Goal: Task Accomplishment & Management: Manage account settings

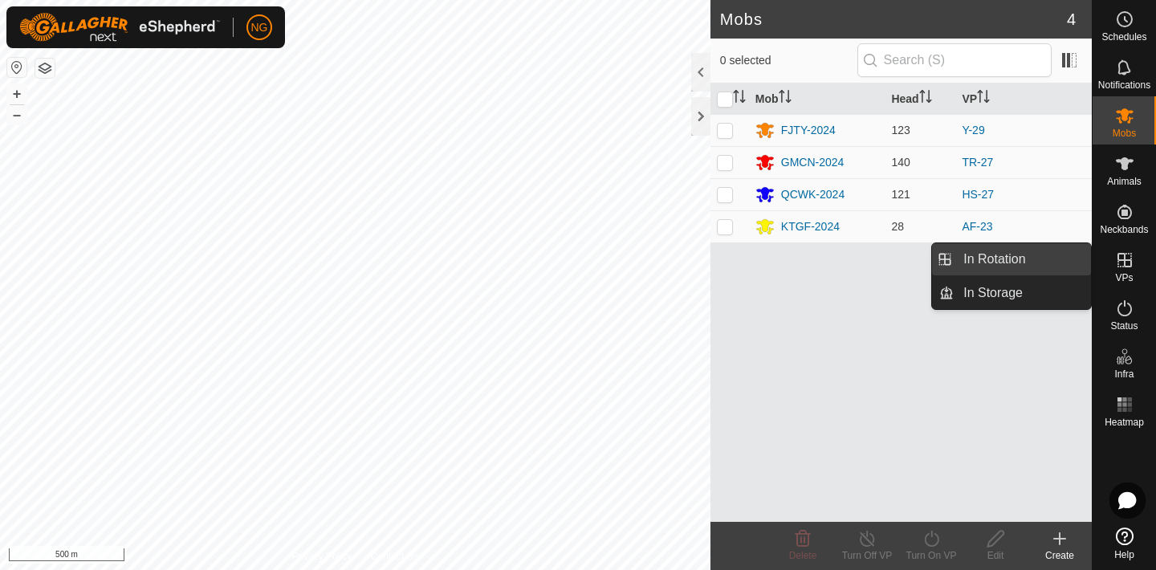
click at [1052, 258] on link "In Rotation" at bounding box center [1022, 259] width 137 height 32
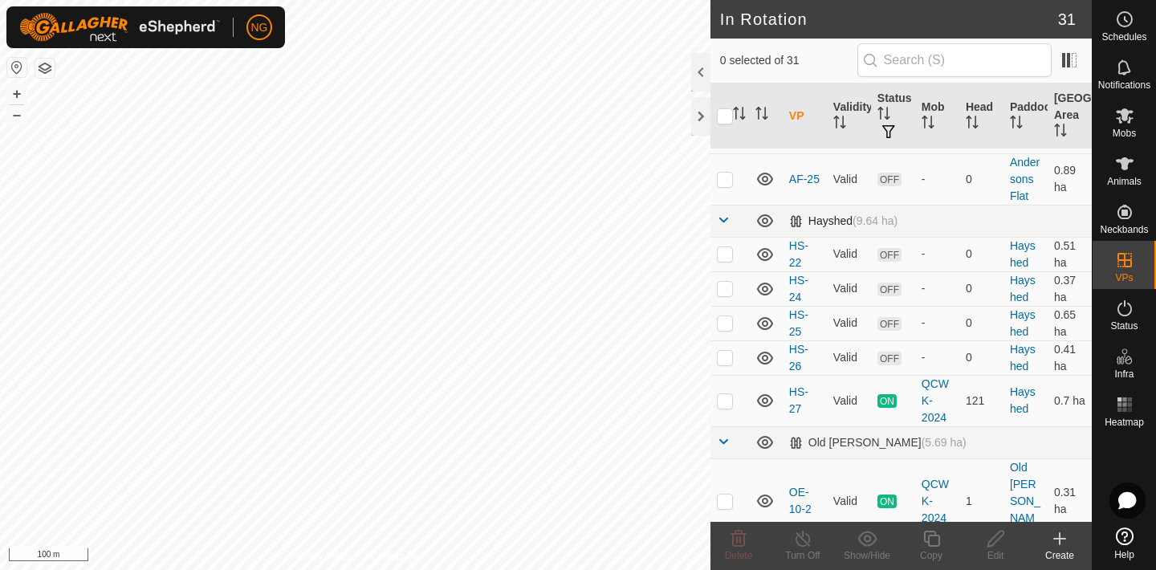
scroll to position [180, 0]
click at [725, 357] on p-checkbox at bounding box center [725, 358] width 16 height 13
checkbox input "false"
click at [726, 401] on p-checkbox at bounding box center [725, 402] width 16 height 13
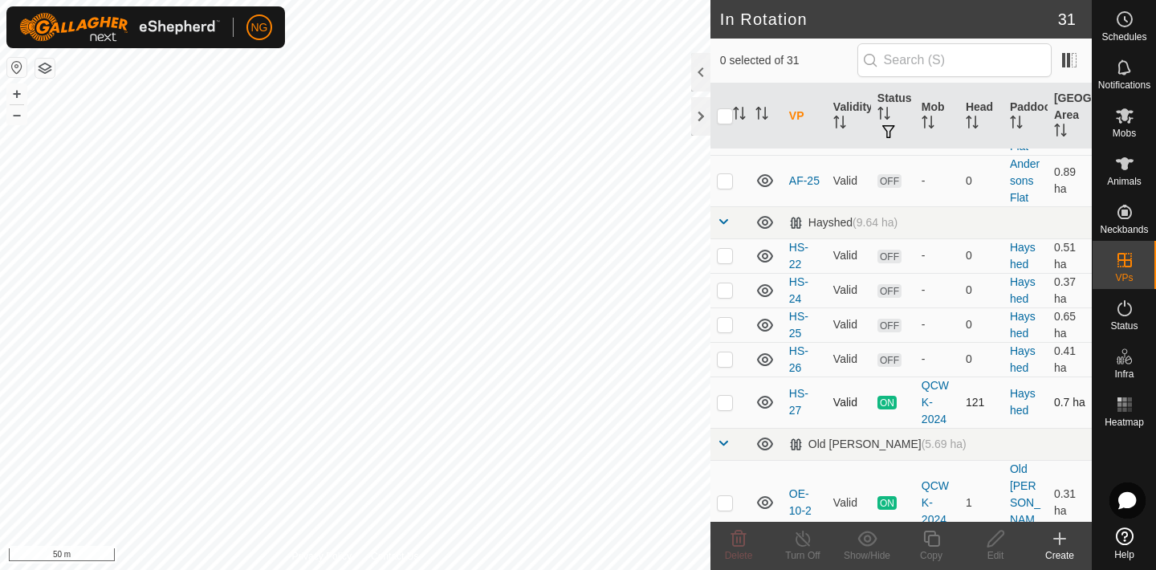
checkbox input "true"
click at [934, 535] on icon at bounding box center [931, 539] width 16 height 16
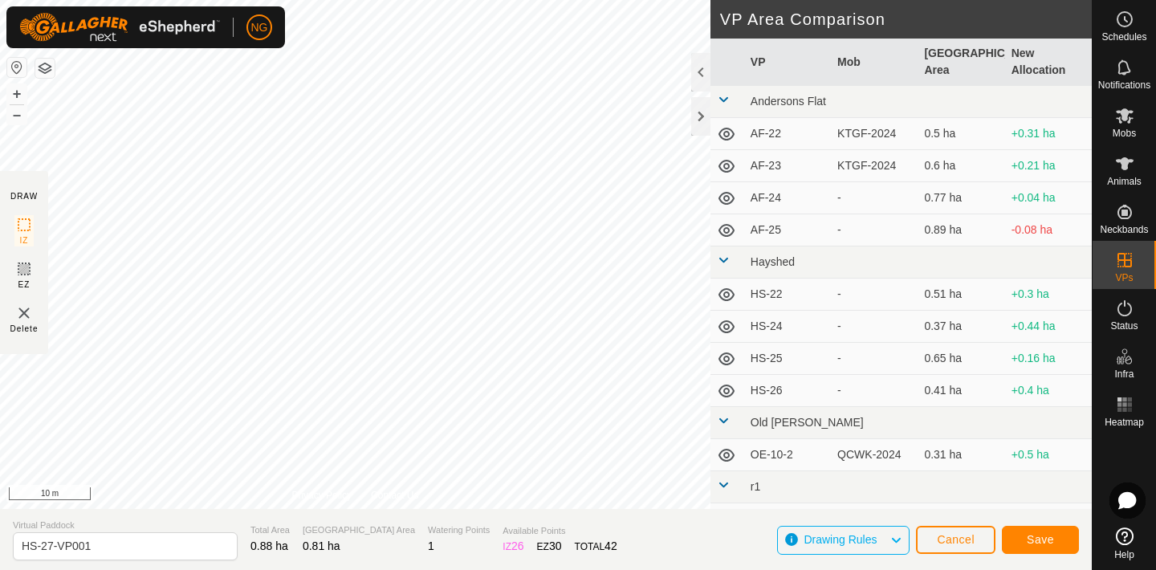
click at [539, 0] on html "NG Schedules Notifications Mobs Animals Neckbands VPs Status Infra Heatmap Help…" at bounding box center [578, 285] width 1156 height 570
click at [603, 0] on html "NG Schedules Notifications Mobs Animals Neckbands VPs Status Infra Heatmap Help…" at bounding box center [578, 285] width 1156 height 570
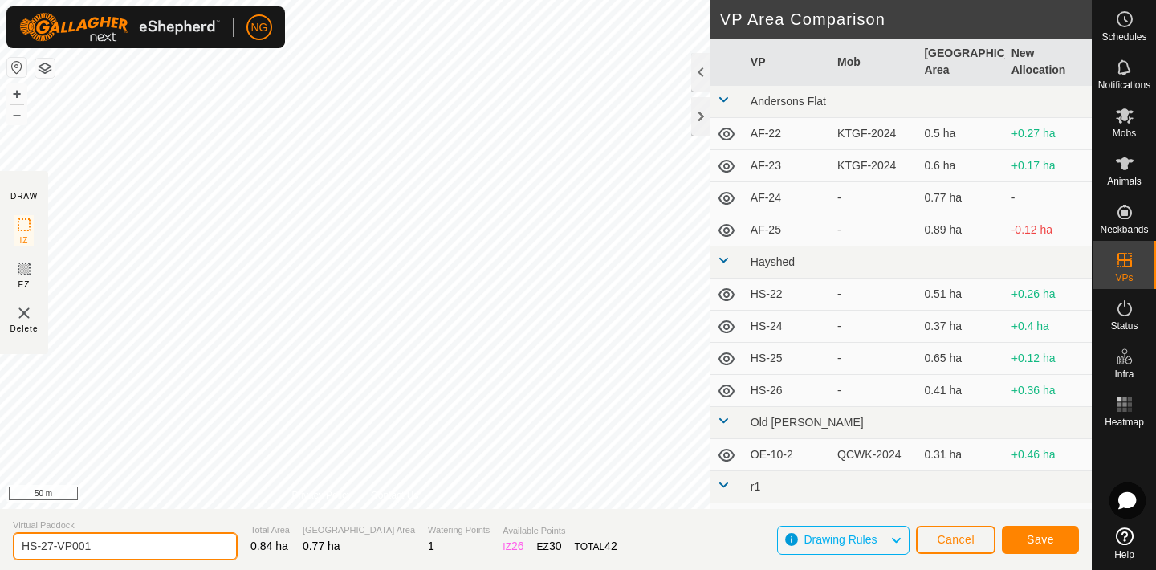
click at [111, 542] on input "HS-27-VP001" at bounding box center [125, 546] width 225 height 28
type input "HS-27-2"
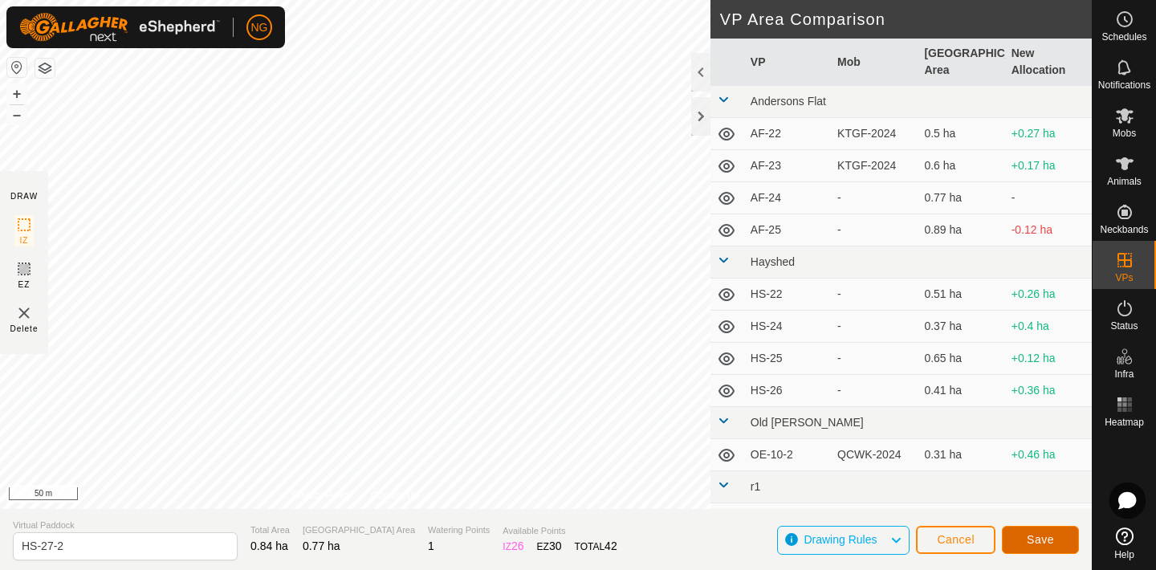
click at [1048, 539] on span "Save" at bounding box center [1040, 539] width 27 height 13
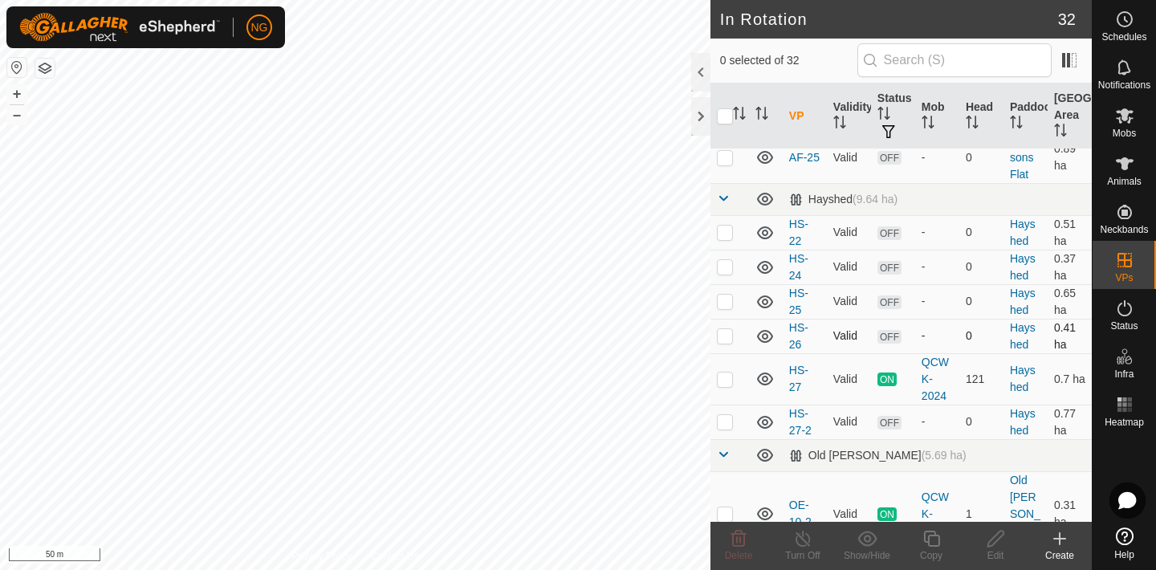
scroll to position [197, 0]
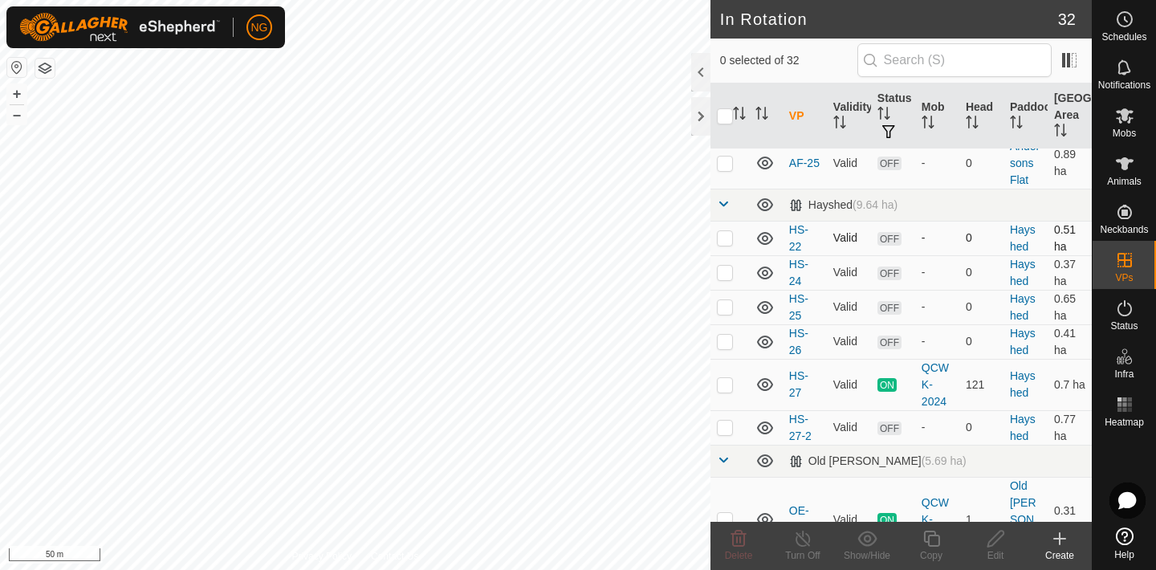
click at [726, 236] on p-checkbox at bounding box center [725, 237] width 16 height 13
checkbox input "true"
click at [724, 271] on p-checkbox at bounding box center [725, 272] width 16 height 13
checkbox input "true"
click at [726, 304] on p-checkbox at bounding box center [725, 306] width 16 height 13
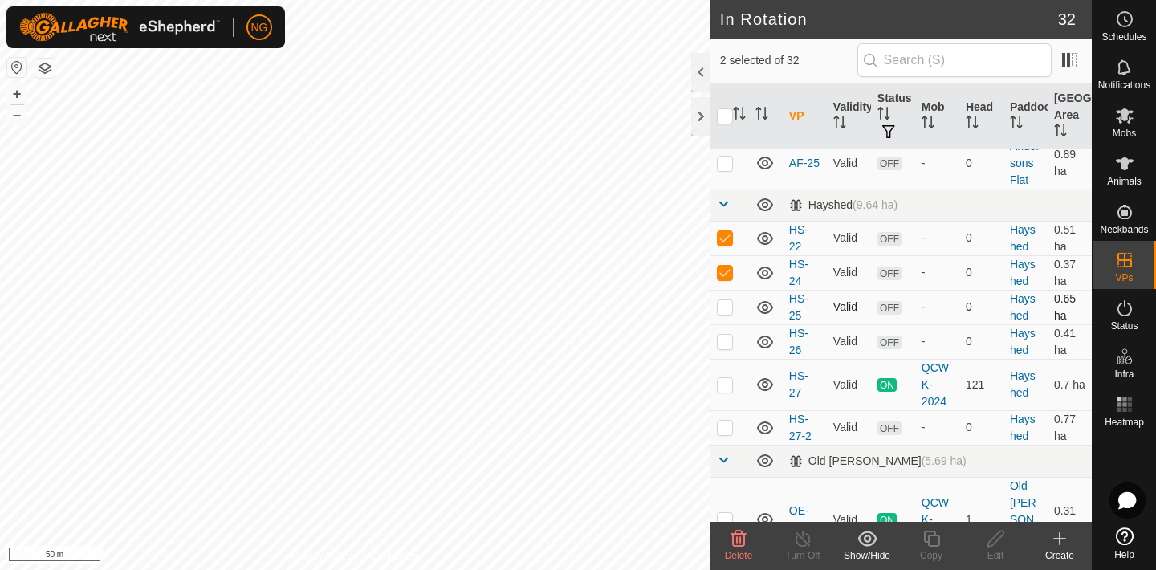
checkbox input "true"
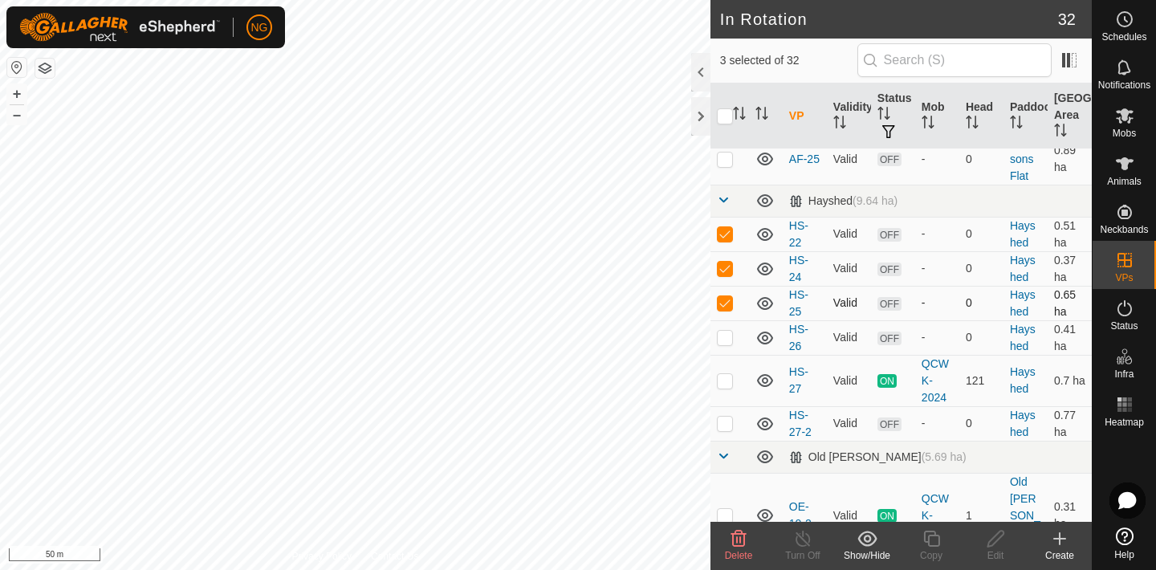
scroll to position [210, 0]
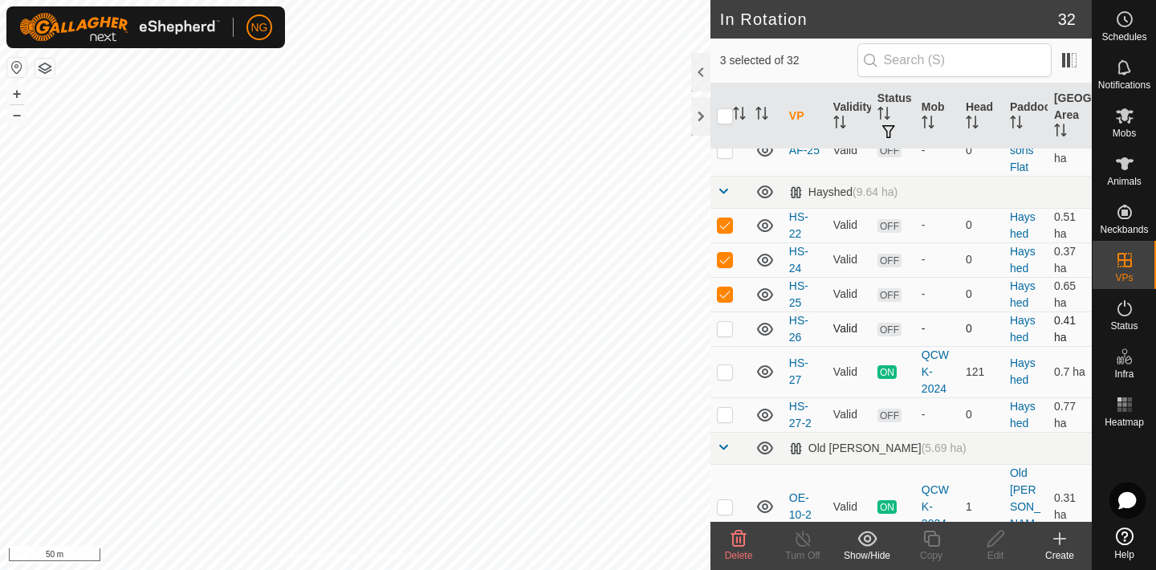
click at [724, 326] on p-checkbox at bounding box center [725, 328] width 16 height 13
checkbox input "true"
click at [741, 539] on icon at bounding box center [738, 538] width 19 height 19
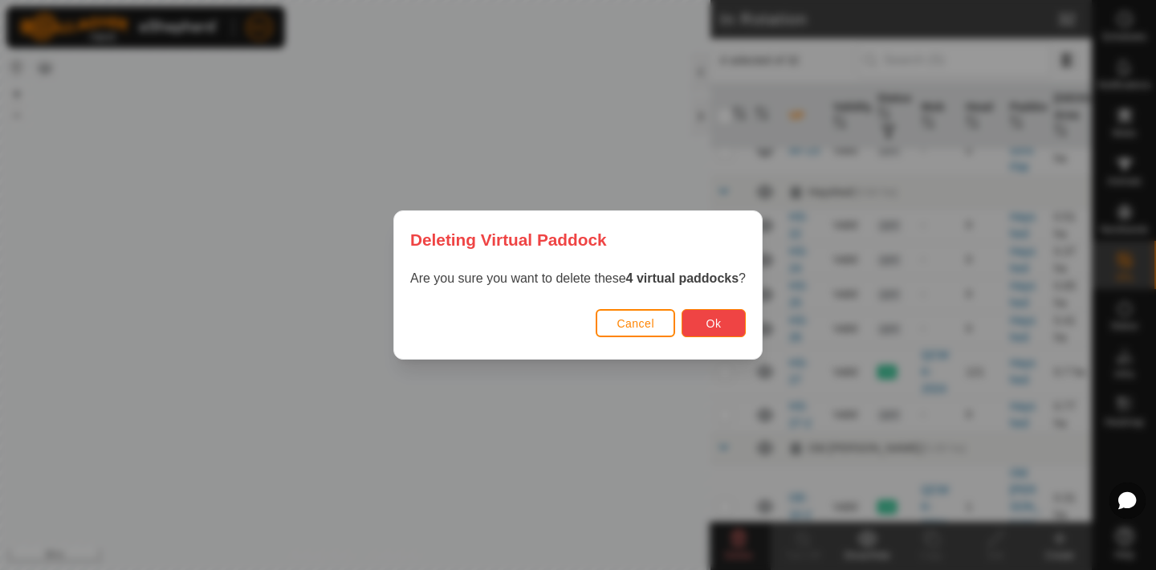
click at [719, 322] on span "Ok" at bounding box center [713, 323] width 15 height 13
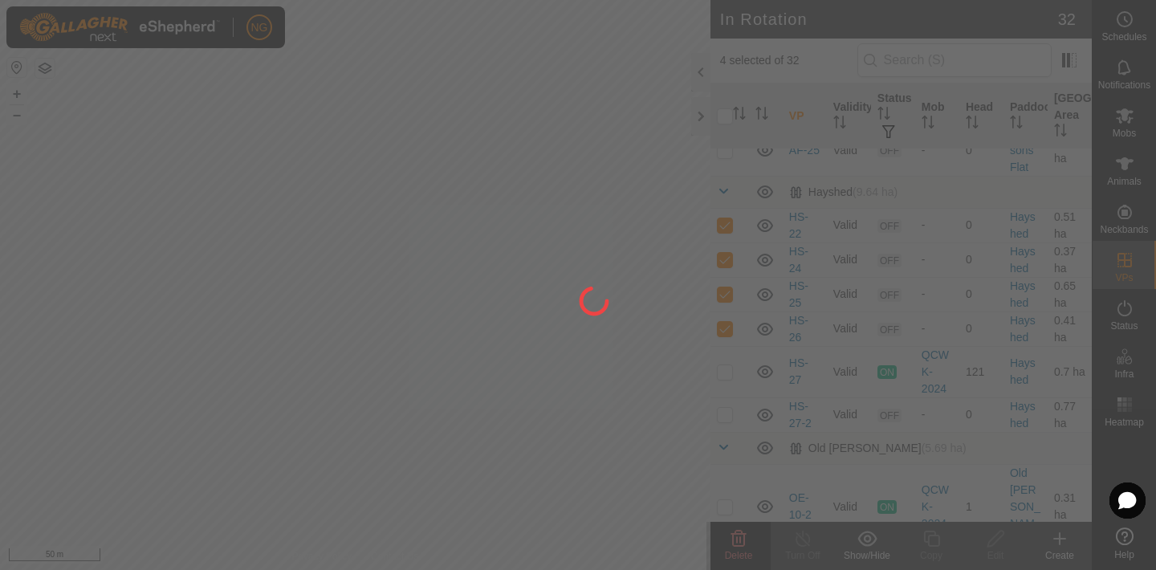
checkbox input "false"
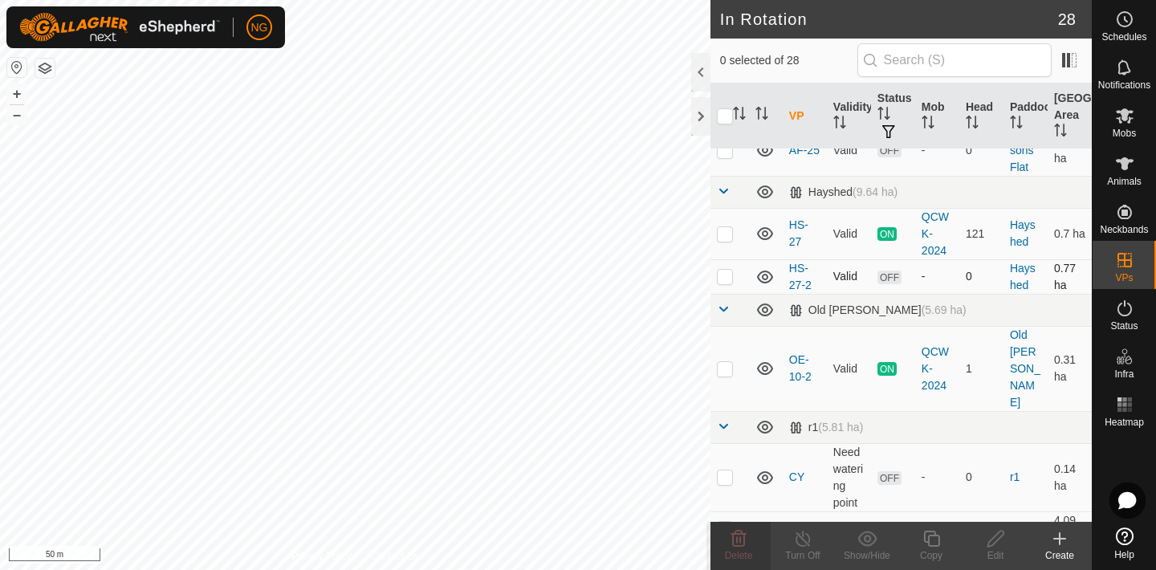
click at [726, 279] on p-checkbox at bounding box center [725, 276] width 16 height 13
checkbox input "true"
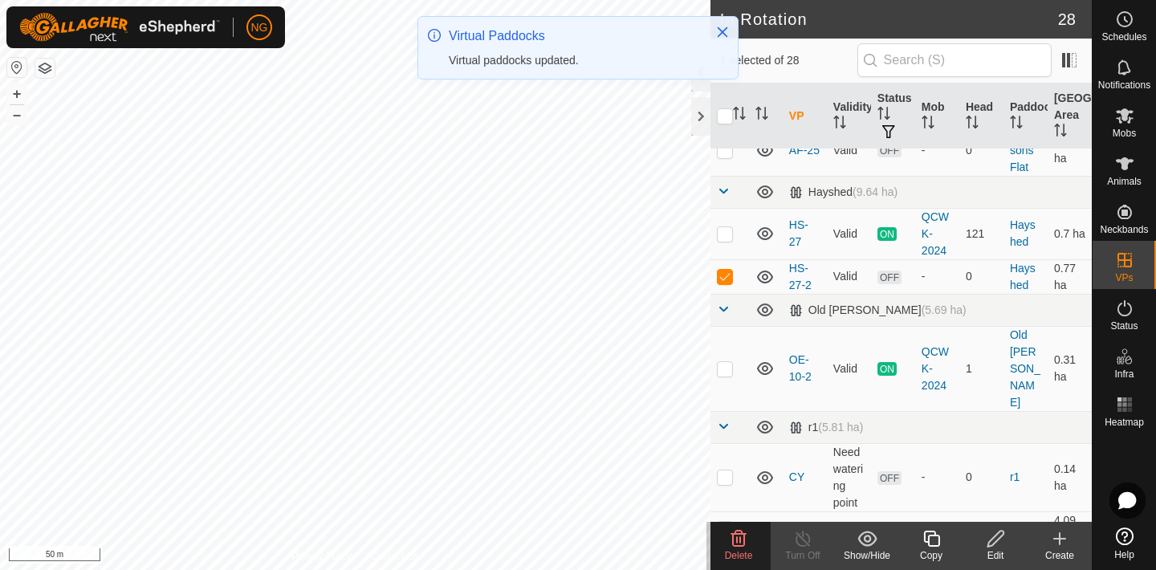
click at [932, 541] on icon at bounding box center [932, 538] width 20 height 19
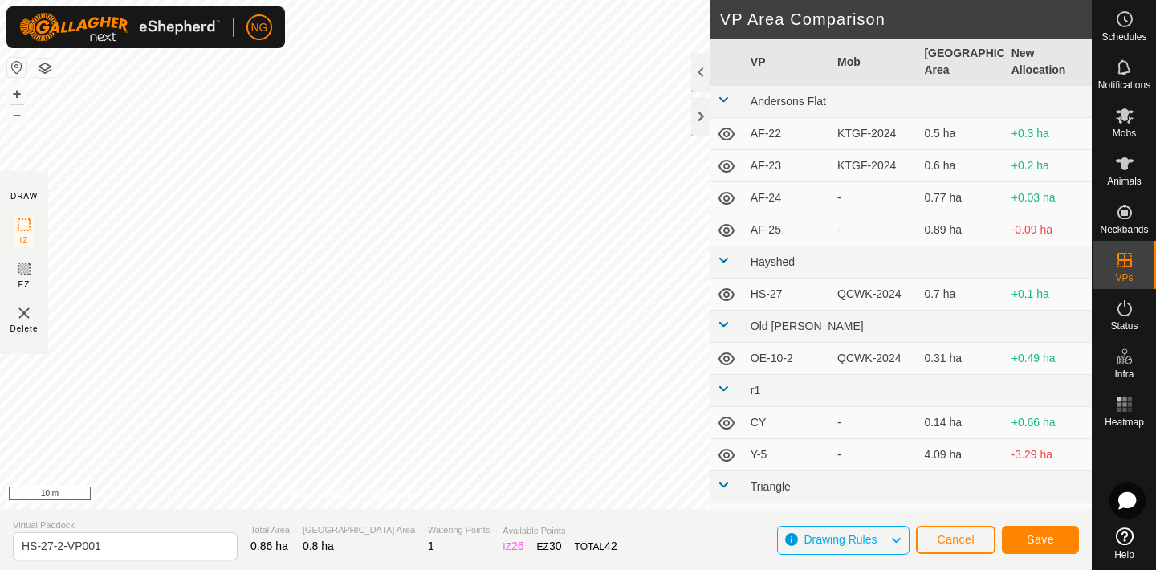
click at [511, 0] on html "NG Schedules Notifications Mobs Animals Neckbands VPs Status Infra Heatmap Help…" at bounding box center [578, 285] width 1156 height 570
click at [500, 0] on html "NG Schedules Notifications Mobs Animals Neckbands VPs Status Infra Heatmap Help…" at bounding box center [578, 285] width 1156 height 570
click at [521, 0] on html "NG Schedules Notifications Mobs Animals Neckbands VPs Status Infra Heatmap Help…" at bounding box center [578, 285] width 1156 height 570
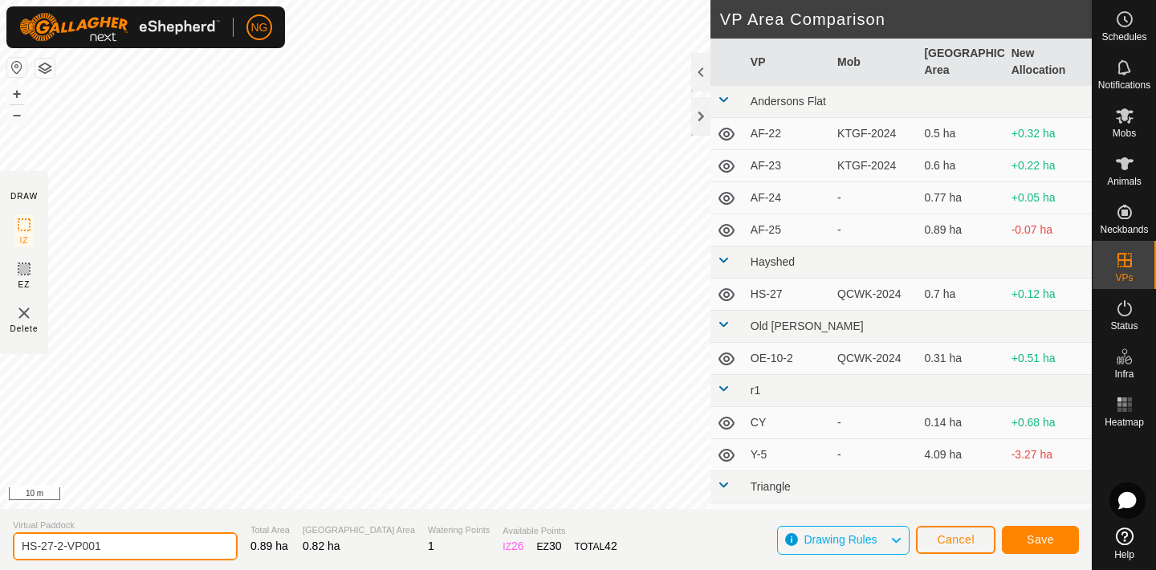
click at [155, 543] on input "HS-27-2-VP001" at bounding box center [125, 546] width 225 height 28
type input "HS-28"
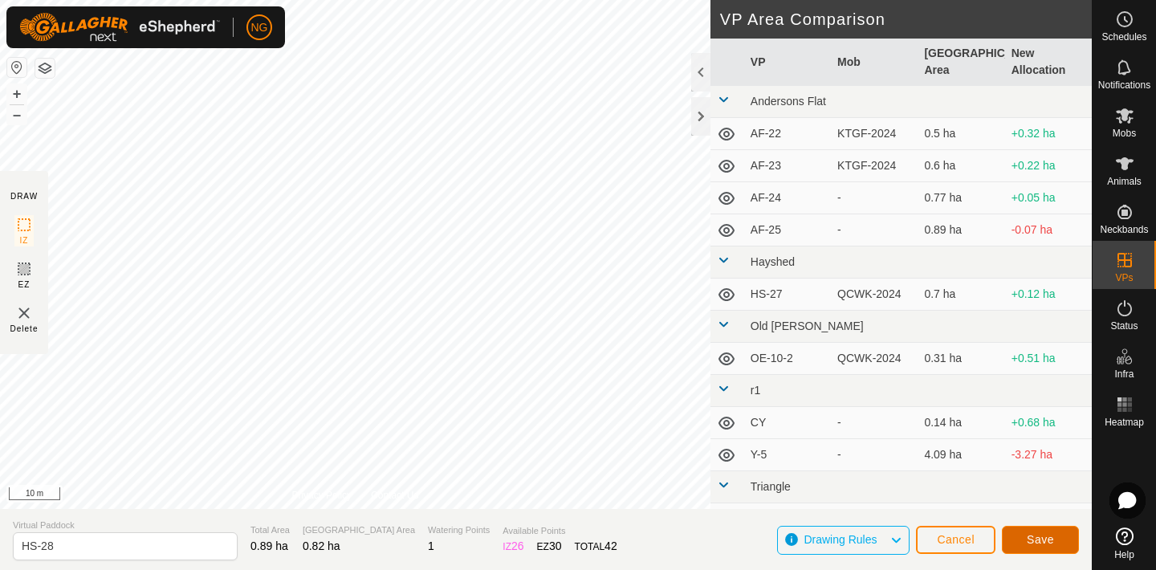
click at [1053, 535] on span "Save" at bounding box center [1040, 539] width 27 height 13
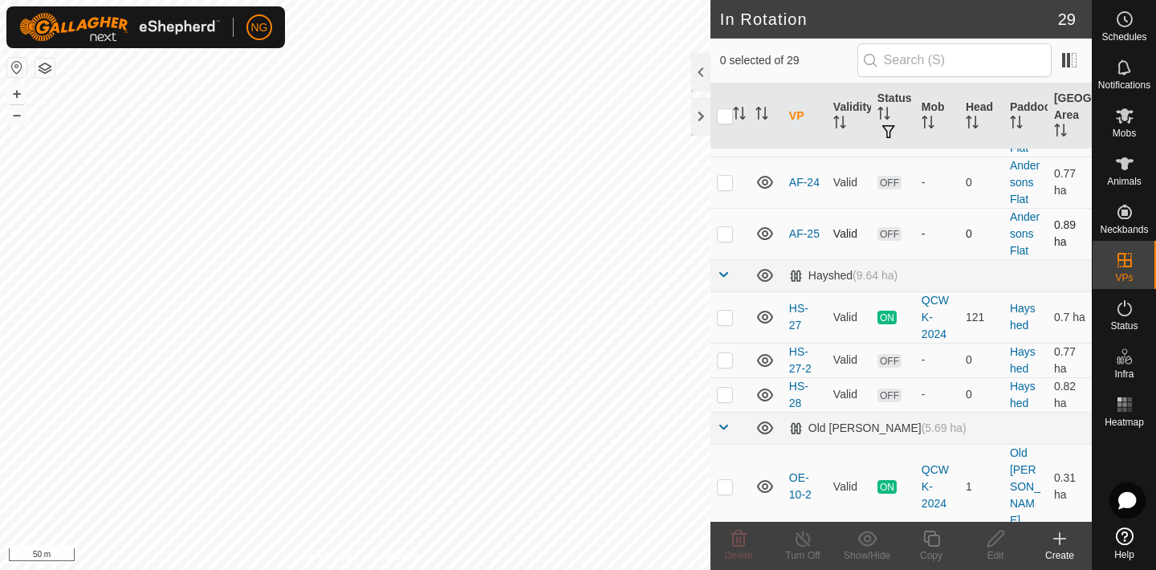
scroll to position [120, 0]
